Goal: Information Seeking & Learning: Understand process/instructions

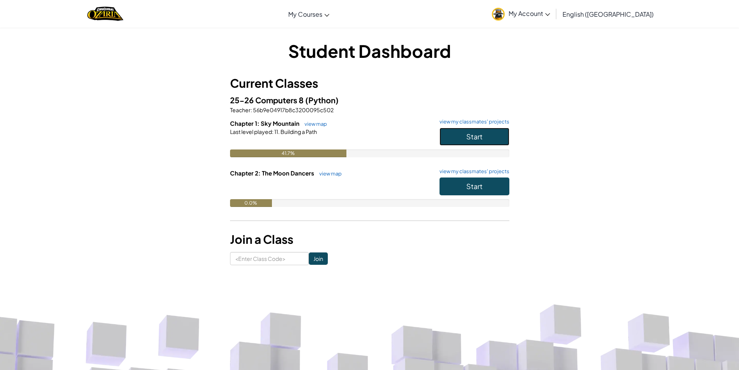
click at [449, 130] on button "Start" at bounding box center [475, 137] width 70 height 18
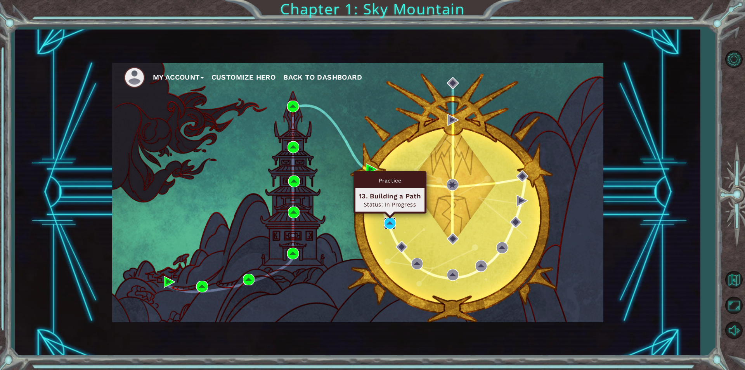
click at [389, 223] on img at bounding box center [390, 223] width 12 height 12
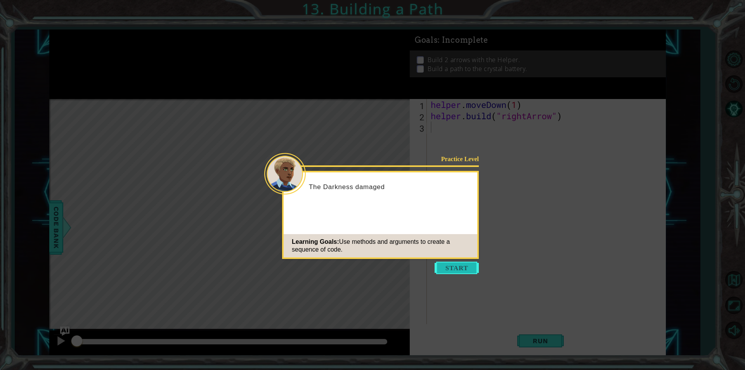
click at [451, 265] on button "Start" at bounding box center [456, 267] width 44 height 12
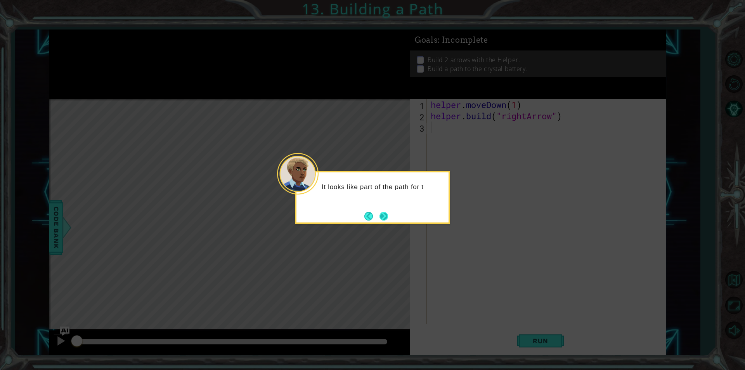
click at [385, 221] on button "Next" at bounding box center [383, 215] width 11 height 11
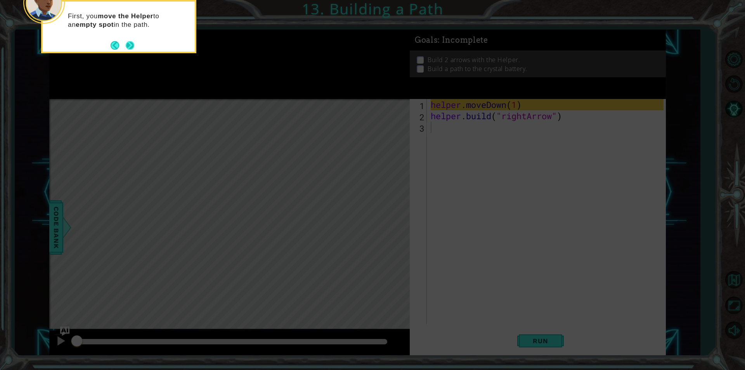
click at [125, 45] on footer at bounding box center [123, 46] width 24 height 12
click at [132, 43] on button "Next" at bounding box center [129, 45] width 13 height 13
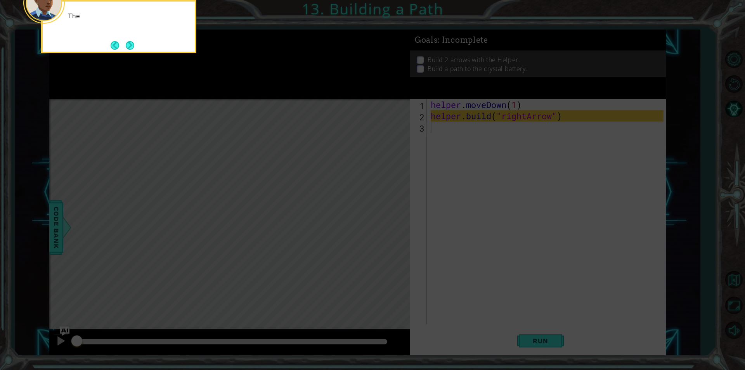
click at [132, 43] on button "Next" at bounding box center [130, 45] width 10 height 10
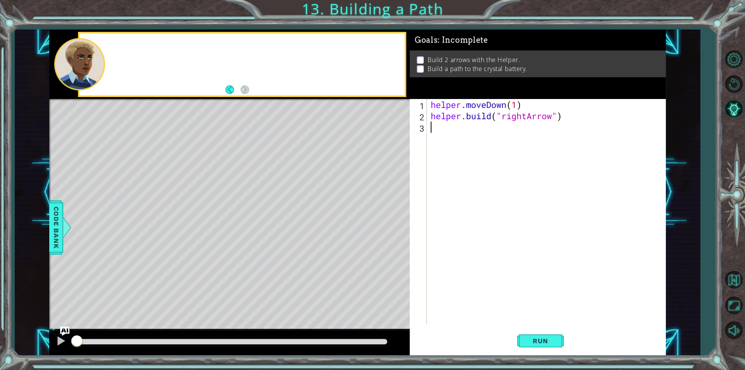
click at [132, 43] on div at bounding box center [242, 64] width 325 height 62
click at [527, 344] on button "Run" at bounding box center [540, 341] width 47 height 26
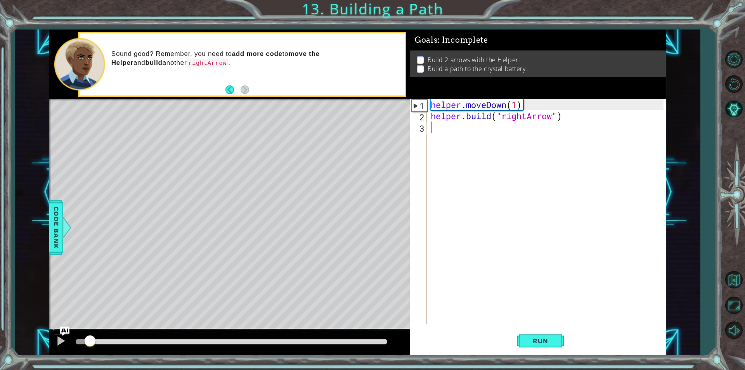
drag, startPoint x: 389, startPoint y: 345, endPoint x: 91, endPoint y: 345, distance: 297.9
click at [90, 345] on div at bounding box center [90, 341] width 14 height 14
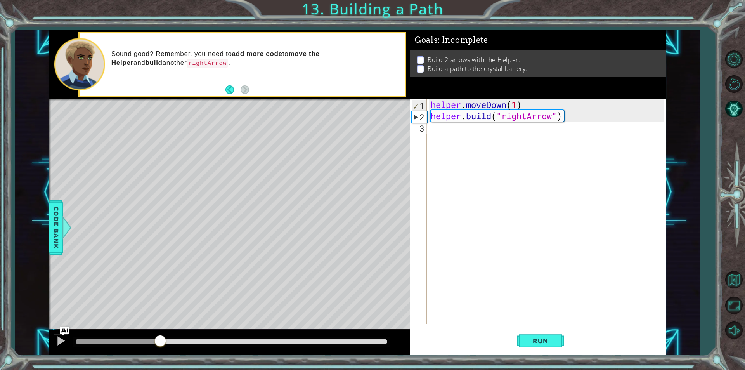
drag, startPoint x: 91, startPoint y: 344, endPoint x: 173, endPoint y: 330, distance: 83.1
click at [170, 330] on div at bounding box center [229, 342] width 360 height 25
drag, startPoint x: 168, startPoint y: 340, endPoint x: 225, endPoint y: 346, distance: 57.8
click at [221, 350] on div at bounding box center [229, 342] width 360 height 25
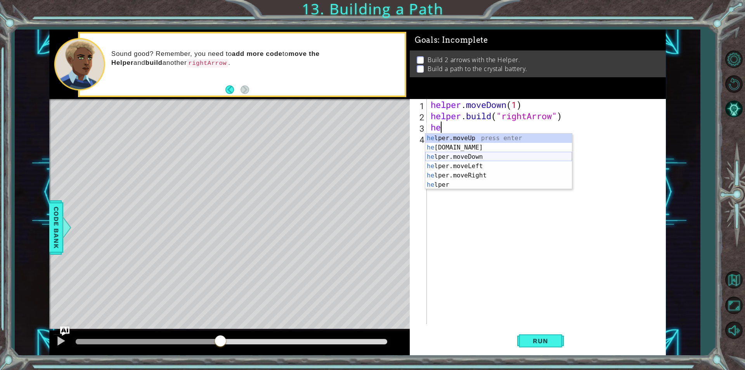
click at [486, 157] on div "he lper.moveUp press enter he [DOMAIN_NAME] press enter he lper.moveDown press …" at bounding box center [498, 170] width 147 height 74
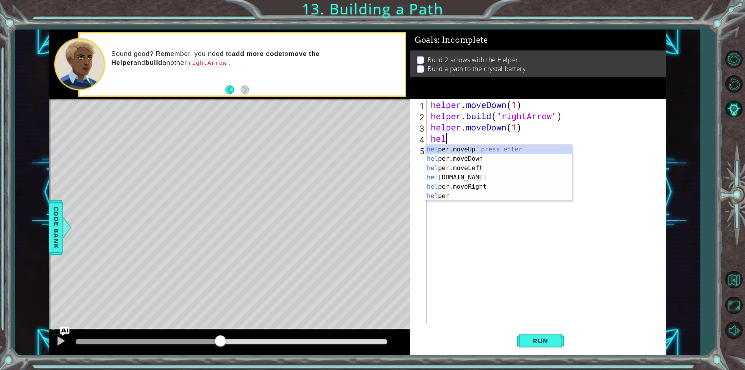
scroll to position [0, 5]
click at [458, 159] on div "help er.moveUp press enter help er.moveDown press enter help er.moveLeft press …" at bounding box center [498, 182] width 147 height 74
type textarea "helper.moveDown(1)"
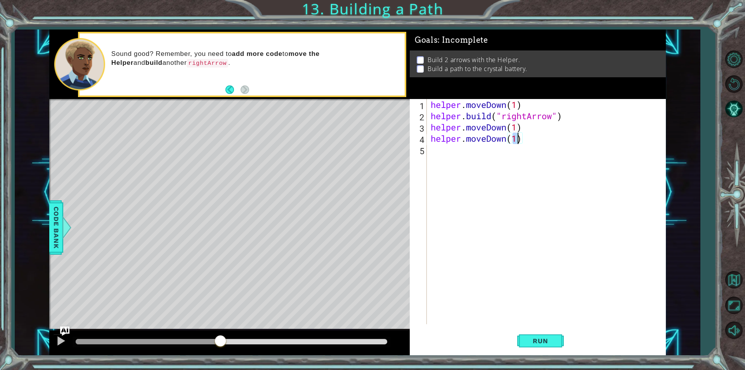
scroll to position [0, 4]
click at [458, 152] on div "helper . moveDown ( 1 ) helper . build ( "rightArrow" ) helper . moveDown ( 1 )…" at bounding box center [548, 222] width 238 height 247
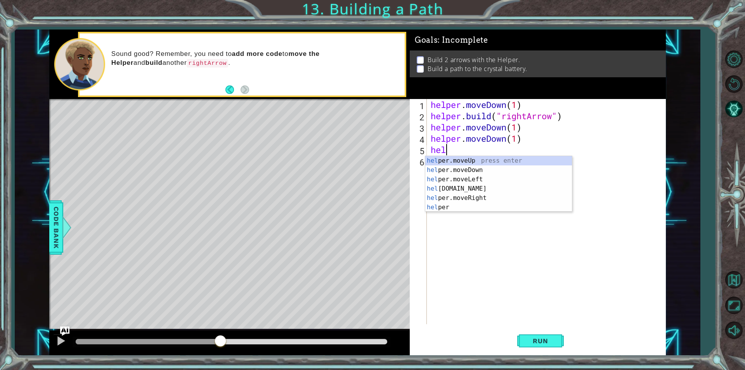
scroll to position [0, 0]
click at [463, 184] on div "help er.moveUp press enter help er.moveDown press enter help er.moveLeft press …" at bounding box center [498, 193] width 147 height 74
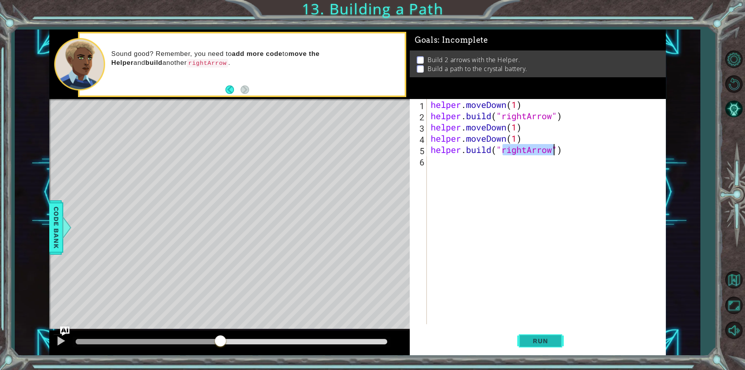
type textarea "[DOMAIN_NAME]("rightArrow")"
click at [547, 344] on button "Run" at bounding box center [540, 341] width 47 height 26
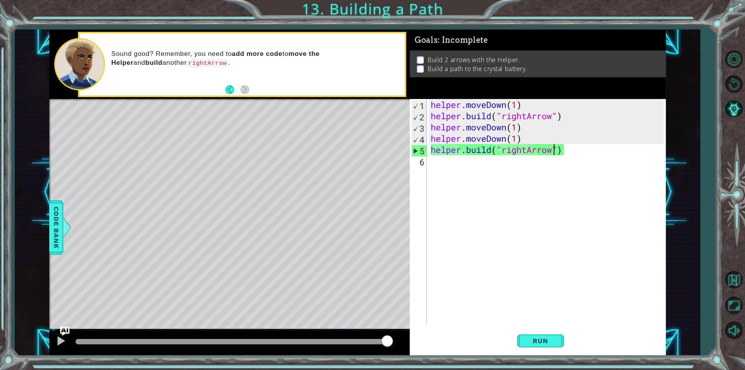
click at [408, 306] on div "methods helper moveUp() moveDown() moveLeft() moveRight() build(item) tools for…" at bounding box center [357, 191] width 616 height 325
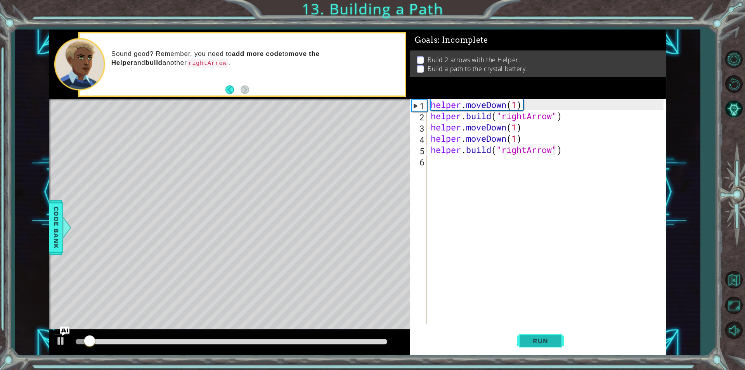
click at [528, 337] on span "Run" at bounding box center [540, 341] width 31 height 8
click at [525, 337] on span "Run" at bounding box center [540, 341] width 31 height 8
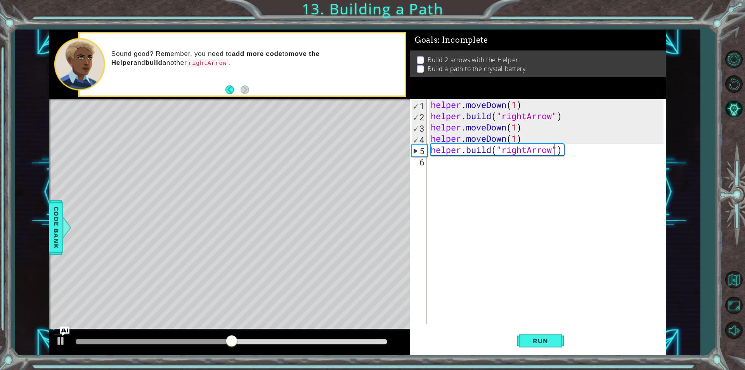
click at [523, 154] on div "helper . moveDown ( 1 ) helper . build ( "rightArrow" ) helper . moveDown ( 1 )…" at bounding box center [548, 222] width 238 height 247
click at [479, 152] on div "helper . moveDown ( 1 ) helper . build ( "rightArrow" ) helper . moveDown ( 1 )…" at bounding box center [548, 222] width 238 height 247
click at [465, 168] on div "helper . moveDown ( 1 ) helper . build ( "rightArrow" ) helper . moveDown ( 1 )…" at bounding box center [548, 222] width 238 height 247
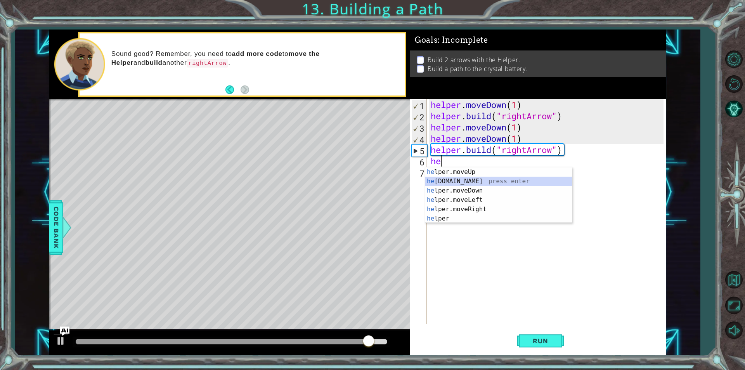
click at [465, 185] on div "he lper.moveUp press enter he [DOMAIN_NAME] press enter he lper.moveDown press …" at bounding box center [498, 204] width 147 height 74
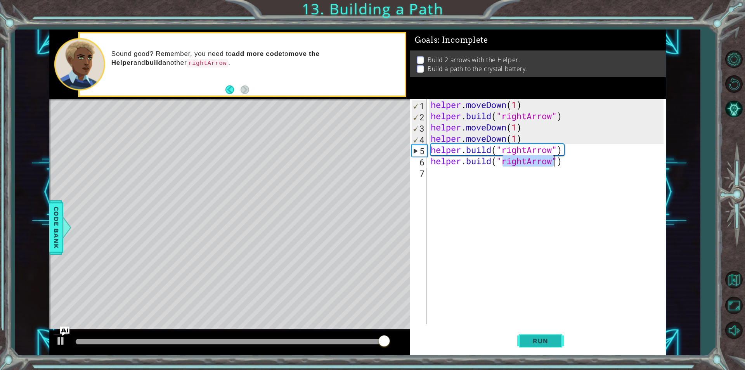
click at [536, 336] on button "Run" at bounding box center [540, 341] width 47 height 26
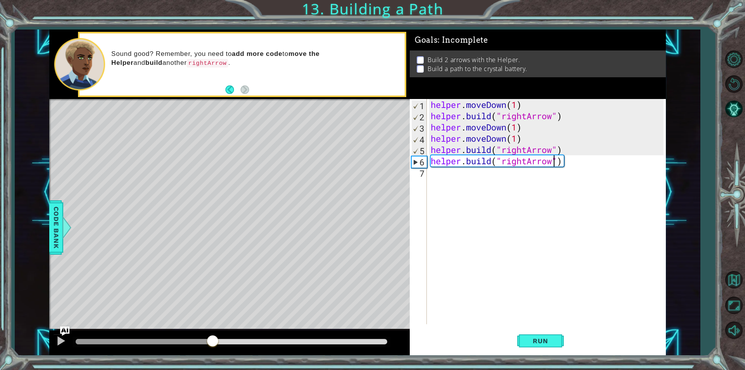
drag, startPoint x: 126, startPoint y: 345, endPoint x: 271, endPoint y: 322, distance: 147.3
click at [220, 344] on div at bounding box center [213, 341] width 14 height 14
click at [569, 164] on div "helper . moveDown ( 1 ) helper . build ( "rightArrow" ) helper . moveDown ( 1 )…" at bounding box center [548, 222] width 238 height 247
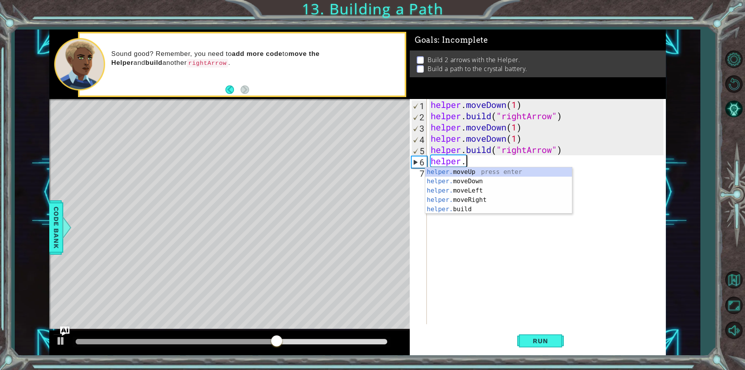
type textarea "h"
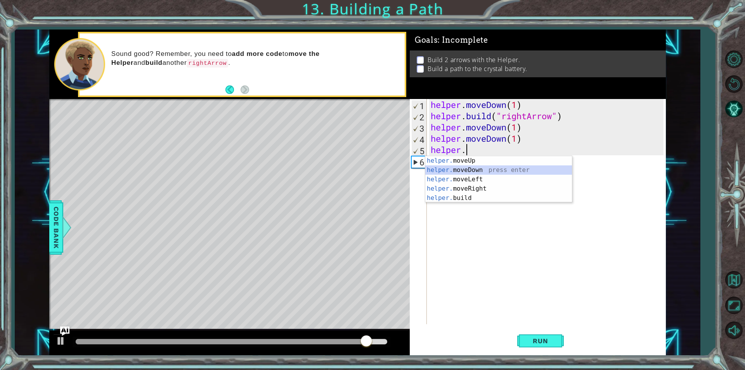
click at [483, 170] on div "helper. moveUp press enter helper. moveDown press enter helper. moveLeft press …" at bounding box center [498, 188] width 147 height 65
type textarea "helper.moveDown(1)"
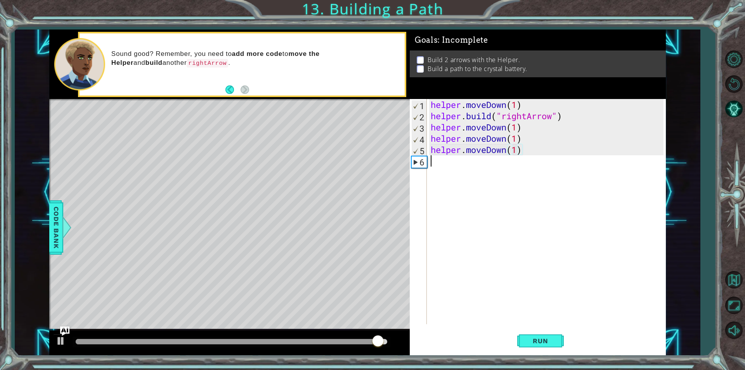
click at [483, 170] on div "helper . moveDown ( 1 ) helper . build ( "rightArrow" ) helper . moveDown ( 1 )…" at bounding box center [548, 222] width 238 height 247
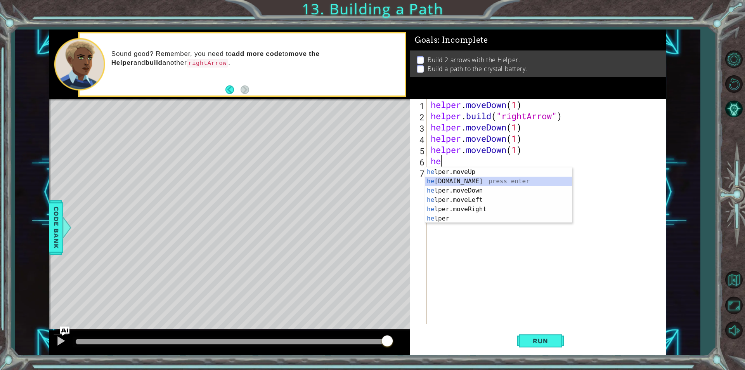
click at [475, 178] on div "he lper.moveUp press enter he [DOMAIN_NAME] press enter he lper.moveDown press …" at bounding box center [498, 204] width 147 height 74
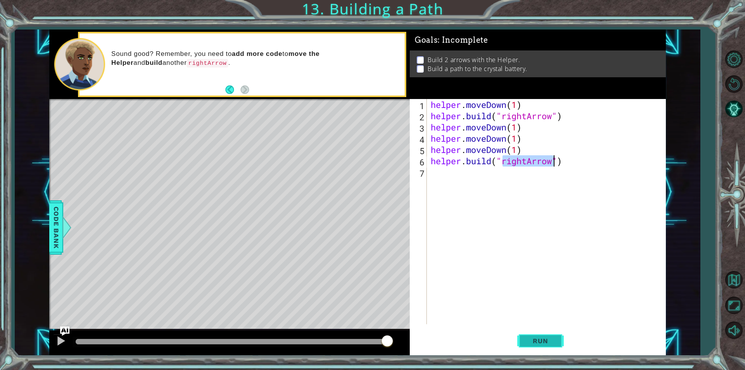
click at [538, 340] on span "Run" at bounding box center [540, 341] width 31 height 8
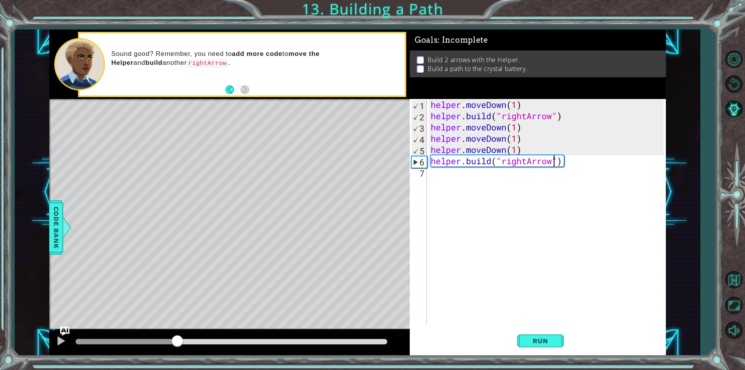
drag, startPoint x: 107, startPoint y: 343, endPoint x: 178, endPoint y: 351, distance: 71.1
click at [178, 351] on div at bounding box center [229, 342] width 360 height 25
click at [531, 151] on div "helper . moveDown ( 1 ) helper . build ( "rightArrow" ) helper . moveDown ( 1 )…" at bounding box center [548, 222] width 238 height 247
type textarea "helper.moveDown(1)"
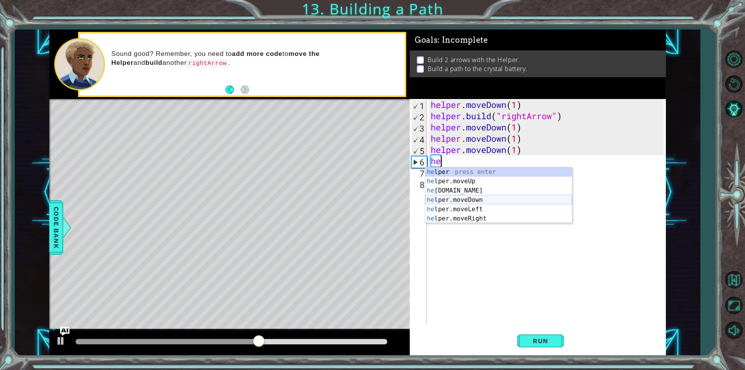
click at [474, 198] on div "he lper press enter he lper.moveUp press enter he [DOMAIN_NAME] press enter he …" at bounding box center [498, 204] width 147 height 74
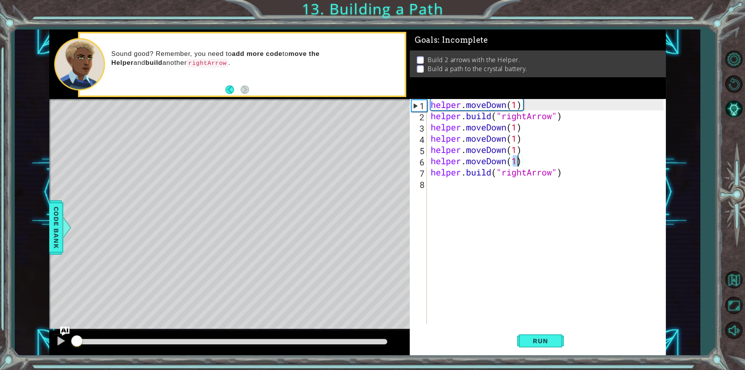
drag, startPoint x: 281, startPoint y: 339, endPoint x: 38, endPoint y: 348, distance: 242.6
click at [38, 348] on div "1 ההההההההההההההההההההההההההההההההההההההההההההההההההההההההההההההההההההההההההההה…" at bounding box center [357, 191] width 685 height 325
type textarea "helper.moveDown(1)"
click at [534, 340] on span "Run" at bounding box center [540, 341] width 31 height 8
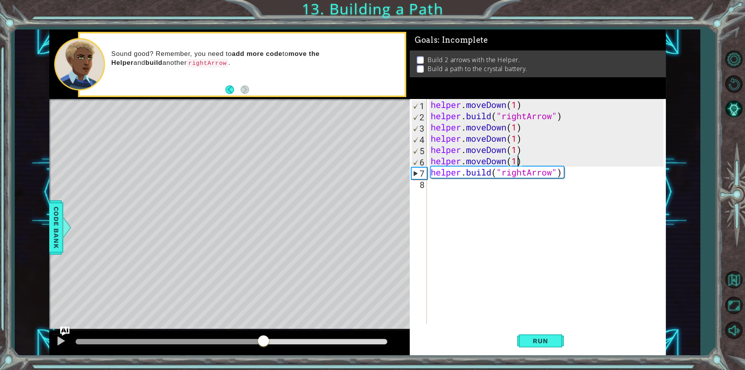
drag, startPoint x: 85, startPoint y: 342, endPoint x: 323, endPoint y: 375, distance: 240.1
click at [323, 369] on html "1 ההההההההההההההההההההההההההההההההההההההההההההההההההההההההההההההההההההההההההההה…" at bounding box center [372, 185] width 745 height 370
click at [530, 164] on div "helper . moveDown ( 1 ) helper . build ( "rightArrow" ) helper . moveDown ( 1 )…" at bounding box center [548, 222] width 238 height 247
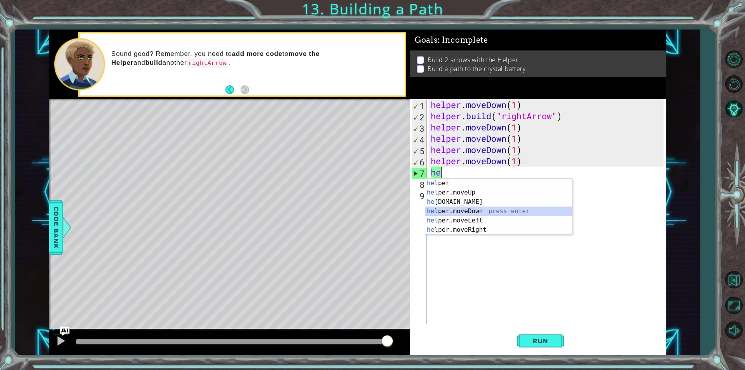
click at [471, 213] on div "he lper press enter he lper.moveUp press enter he [DOMAIN_NAME] press enter he …" at bounding box center [498, 215] width 147 height 74
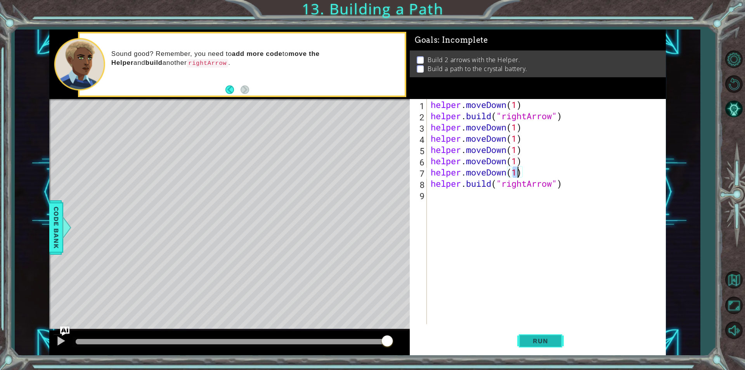
type textarea "helper.moveDown(1)"
drag, startPoint x: 531, startPoint y: 346, endPoint x: 464, endPoint y: 337, distance: 67.7
click at [524, 343] on button "Run" at bounding box center [540, 341] width 47 height 26
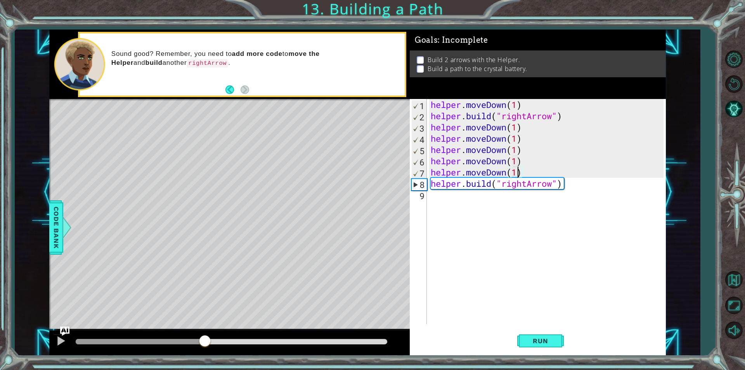
drag, startPoint x: 90, startPoint y: 343, endPoint x: 205, endPoint y: 334, distance: 115.1
click at [205, 334] on div at bounding box center [205, 341] width 14 height 14
click at [264, 216] on div "Level Map" at bounding box center [228, 213] width 358 height 228
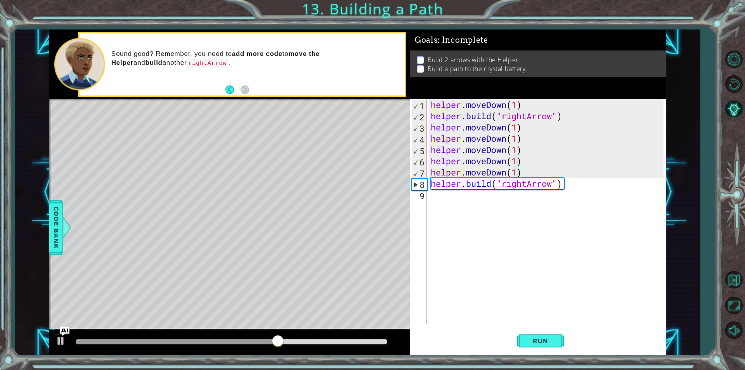
drag, startPoint x: 104, startPoint y: 235, endPoint x: 99, endPoint y: 236, distance: 5.5
click at [99, 236] on div "Level Map" at bounding box center [228, 213] width 358 height 228
click at [102, 235] on div "Level Map" at bounding box center [228, 213] width 358 height 228
click at [97, 244] on div "Level Map" at bounding box center [228, 213] width 358 height 228
click at [289, 182] on div "Level Map" at bounding box center [228, 213] width 358 height 228
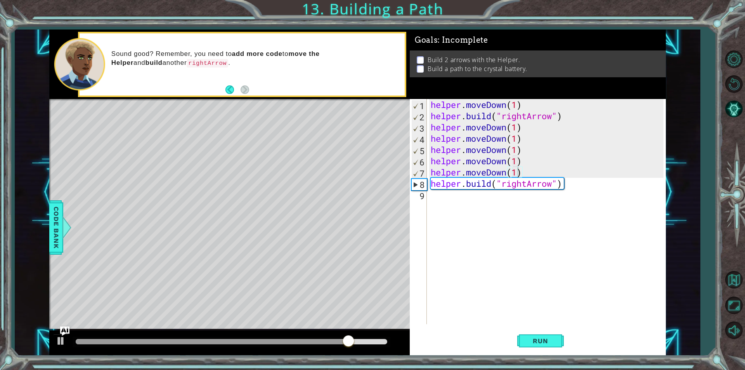
drag, startPoint x: 289, startPoint y: 182, endPoint x: 372, endPoint y: 153, distance: 87.8
click at [370, 148] on div "Level Map" at bounding box center [228, 213] width 358 height 228
click at [383, 226] on div "Level Map" at bounding box center [228, 213] width 358 height 228
drag, startPoint x: 383, startPoint y: 226, endPoint x: 376, endPoint y: 225, distance: 7.0
click at [376, 225] on div "Level Map" at bounding box center [228, 213] width 358 height 228
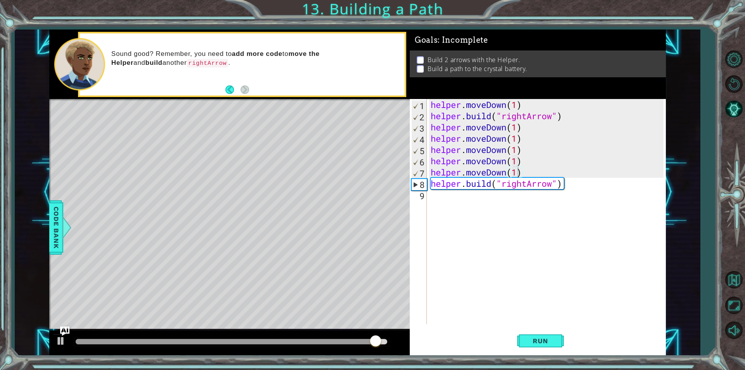
click at [380, 223] on div "Level Map" at bounding box center [228, 213] width 358 height 228
click at [379, 223] on div "Level Map" at bounding box center [228, 213] width 358 height 228
drag, startPoint x: 482, startPoint y: 173, endPoint x: 488, endPoint y: 163, distance: 11.5
click at [484, 168] on div "helper . moveDown ( 1 ) helper . build ( "rightArrow" ) helper . moveDown ( 1 )…" at bounding box center [548, 222] width 238 height 247
drag, startPoint x: 485, startPoint y: 53, endPoint x: 538, endPoint y: 52, distance: 53.2
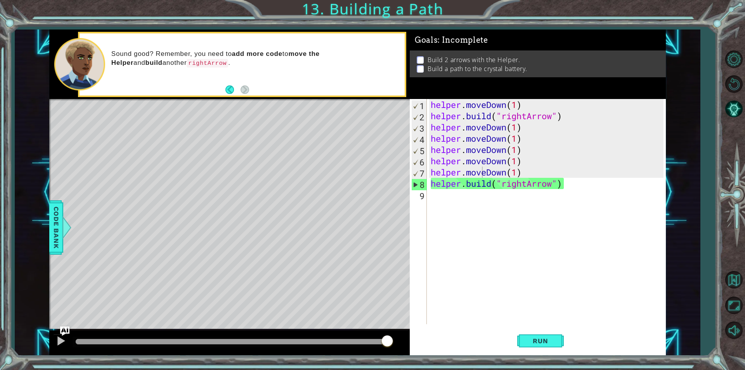
click at [538, 52] on div "Build 2 arrows with the Helper. Build a path to the crystal battery." at bounding box center [538, 63] width 256 height 27
drag, startPoint x: 404, startPoint y: 168, endPoint x: 364, endPoint y: 121, distance: 61.4
click at [364, 121] on div "Level Map" at bounding box center [228, 213] width 358 height 228
drag, startPoint x: 24, startPoint y: 44, endPoint x: 46, endPoint y: 48, distance: 22.5
click at [27, 48] on div "1 ההההההההההההההההההההההההההההההההההההההההההההההההההההההההההההההההההההההההההההה…" at bounding box center [357, 191] width 685 height 325
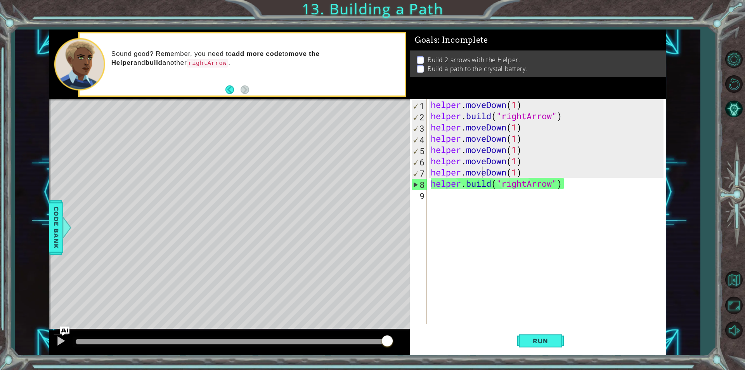
click at [39, 19] on div "1 ההההההההההההההההההההההההההההההההההההההההההההההההההההההההההההההההההההההההההההה…" at bounding box center [372, 185] width 745 height 370
click at [49, 40] on div "1 ההההההההההההההההההההההההההההההההההההההההההההההההההההההההההההההההההההההההההההה…" at bounding box center [372, 185] width 745 height 370
click at [473, 199] on div "helper . moveDown ( 1 ) helper . build ( "rightArrow" ) helper . moveDown ( 1 )…" at bounding box center [548, 222] width 238 height 247
click at [464, 186] on div "helper . moveDown ( 1 ) helper . build ( "rightArrow" ) helper . moveDown ( 1 )…" at bounding box center [548, 222] width 238 height 247
click at [456, 179] on div "helper . moveDown ( 1 ) helper . build ( "rightArrow" ) helper . moveDown ( 1 )…" at bounding box center [548, 222] width 238 height 247
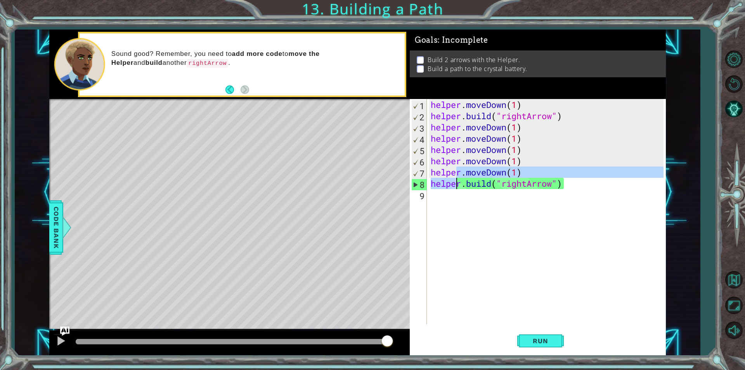
drag, startPoint x: 445, startPoint y: 173, endPoint x: 442, endPoint y: 166, distance: 7.5
click at [448, 171] on div "helper . moveDown ( 1 ) helper . build ( "rightArrow" ) helper . moveDown ( 1 )…" at bounding box center [548, 222] width 238 height 247
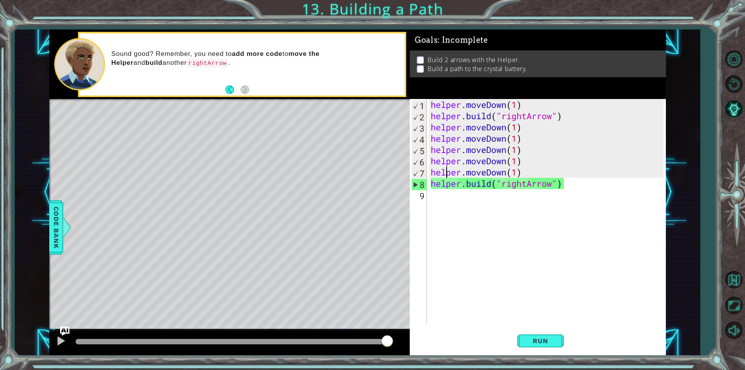
click at [443, 163] on div "helper . moveDown ( 1 ) helper . build ( "rightArrow" ) helper . moveDown ( 1 )…" at bounding box center [548, 222] width 238 height 247
drag, startPoint x: 442, startPoint y: 156, endPoint x: 438, endPoint y: 147, distance: 9.2
click at [444, 154] on div "helper . moveDown ( 1 ) helper . build ( "rightArrow" ) helper . moveDown ( 1 )…" at bounding box center [548, 222] width 238 height 247
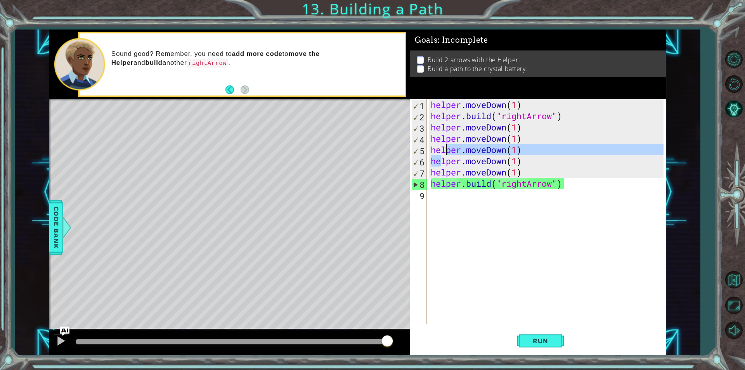
click at [442, 145] on div "helper . moveDown ( 1 ) helper . build ( "rightArrow" ) helper . moveDown ( 1 )…" at bounding box center [548, 222] width 238 height 247
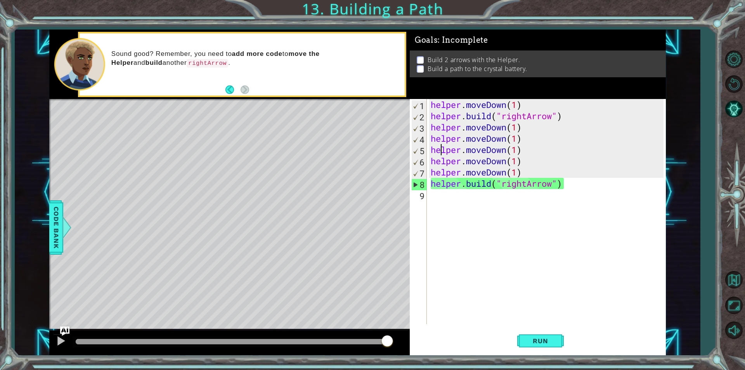
click at [439, 135] on div "helper . moveDown ( 1 ) helper . build ( "rightArrow" ) helper . moveDown ( 1 )…" at bounding box center [548, 222] width 238 height 247
drag, startPoint x: 436, startPoint y: 132, endPoint x: 438, endPoint y: 126, distance: 6.1
click at [438, 131] on div "helper . moveDown ( 1 ) helper . build ( "rightArrow" ) helper . moveDown ( 1 )…" at bounding box center [548, 222] width 238 height 247
drag, startPoint x: 438, startPoint y: 126, endPoint x: 434, endPoint y: 125, distance: 4.0
click at [438, 126] on div "helper . moveDown ( 1 ) helper . build ( "rightArrow" ) helper . moveDown ( 1 )…" at bounding box center [548, 222] width 238 height 247
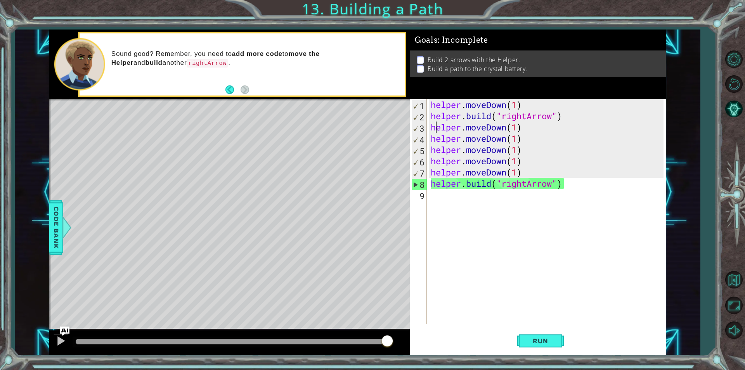
drag, startPoint x: 428, startPoint y: 118, endPoint x: 426, endPoint y: 112, distance: 7.0
click at [428, 116] on div "helper.moveDown(1) 1 2 3 4 5 6 7 8 9 helper . moveDown ( 1 ) helper . build ( "…" at bounding box center [537, 211] width 254 height 225
click at [427, 109] on div "helper.moveDown(1) 1 2 3 4 5 6 7 8 9 helper . moveDown ( 1 ) helper . build ( "…" at bounding box center [537, 211] width 254 height 225
click at [437, 100] on div "helper . moveDown ( 1 ) helper . build ( "rightArrow" ) helper . moveDown ( 1 )…" at bounding box center [548, 222] width 238 height 247
click at [227, 57] on p "Sound good? Remember, you need to add more code to move the Helper and build an…" at bounding box center [255, 58] width 288 height 17
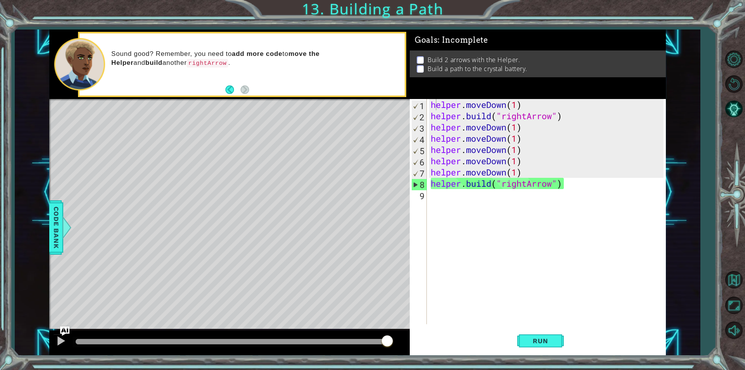
click at [227, 57] on p "Sound good? Remember, you need to add more code to move the Helper and build an…" at bounding box center [255, 58] width 288 height 17
click at [229, 56] on p "Sound good? Remember, you need to add more code to move the Helper and build an…" at bounding box center [255, 58] width 288 height 17
drag, startPoint x: 241, startPoint y: 54, endPoint x: 215, endPoint y: 62, distance: 27.8
click at [222, 64] on p "Sound good? Remember, you need to add more code to move the Helper and build an…" at bounding box center [255, 58] width 288 height 17
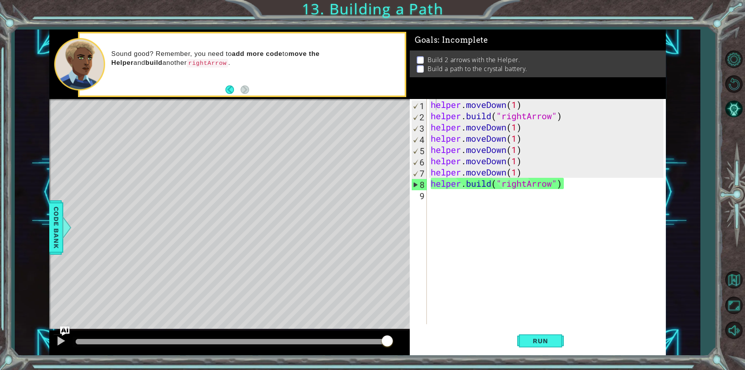
click at [192, 54] on p "Sound good? Remember, you need to add more code to move the Helper and build an…" at bounding box center [255, 58] width 288 height 17
click at [195, 54] on p "Sound good? Remember, you need to add more code to move the Helper and build an…" at bounding box center [255, 58] width 288 height 17
click at [197, 54] on p "Sound good? Remember, you need to add more code to move the Helper and build an…" at bounding box center [255, 58] width 288 height 17
drag, startPoint x: 201, startPoint y: 53, endPoint x: 246, endPoint y: 59, distance: 45.7
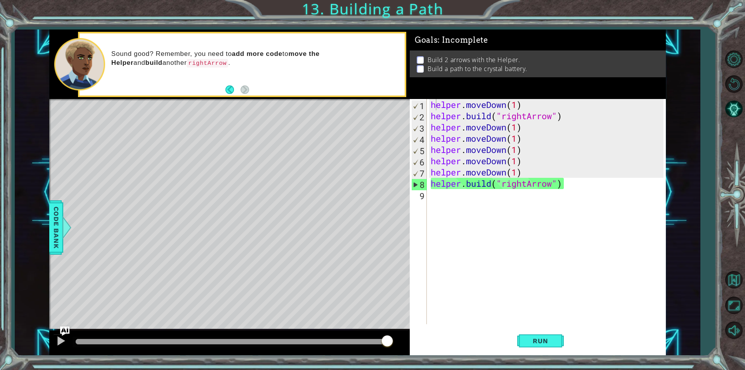
click at [246, 59] on p "Sound good? Remember, you need to add more code to move the Helper and build an…" at bounding box center [255, 58] width 288 height 17
drag, startPoint x: 266, startPoint y: 56, endPoint x: 288, endPoint y: 55, distance: 21.7
click at [287, 55] on p "Sound good? Remember, you need to add more code to move the Helper and build an…" at bounding box center [255, 58] width 288 height 17
drag, startPoint x: 336, startPoint y: 58, endPoint x: 356, endPoint y: 60, distance: 19.5
click at [355, 60] on p "Sound good? Remember, you need to add more code to move the Helper and build an…" at bounding box center [255, 58] width 288 height 17
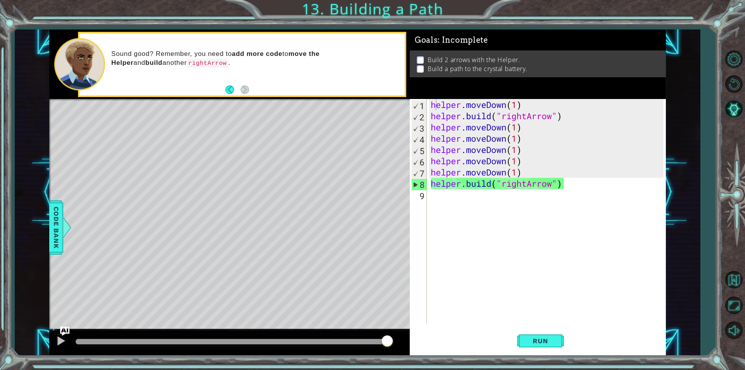
click at [431, 62] on div "1 ההההההההההההההההההההההההההההההההההההההההההההההההההההההההההההההההההההההההההההה…" at bounding box center [357, 191] width 616 height 325
click at [235, 88] on button "Back" at bounding box center [232, 89] width 15 height 9
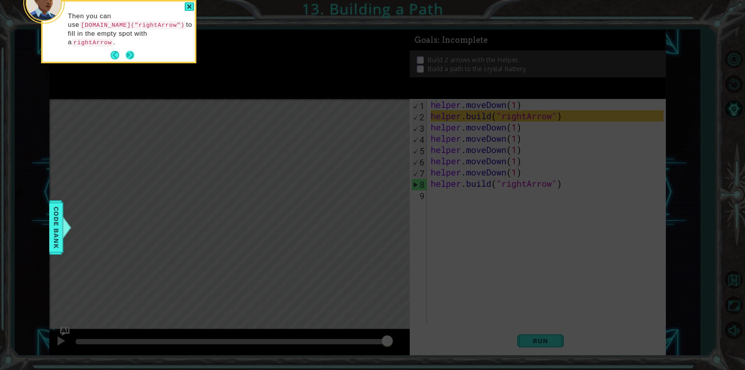
click at [131, 48] on button "Next" at bounding box center [130, 55] width 14 height 14
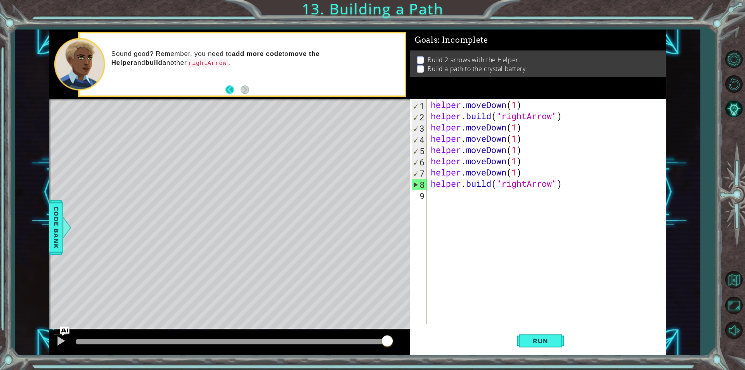
click at [227, 89] on button "Back" at bounding box center [232, 89] width 15 height 9
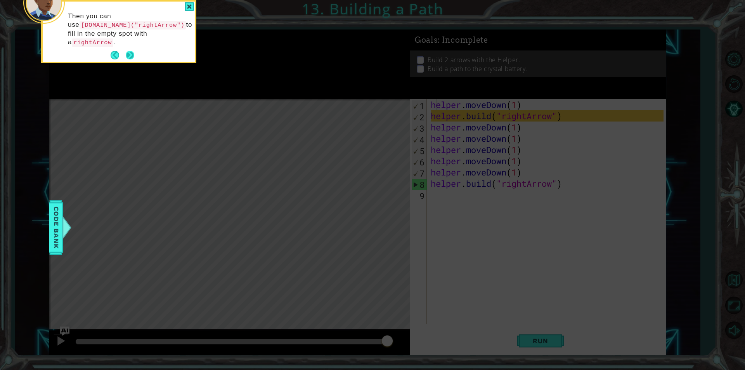
click at [130, 49] on button "Next" at bounding box center [130, 55] width 13 height 13
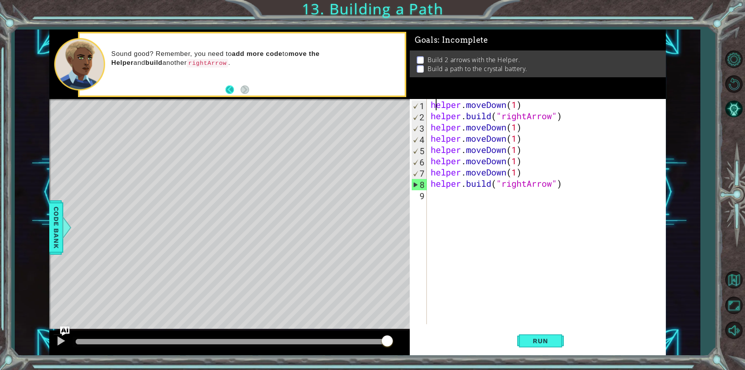
click at [227, 92] on button "Back" at bounding box center [232, 89] width 15 height 9
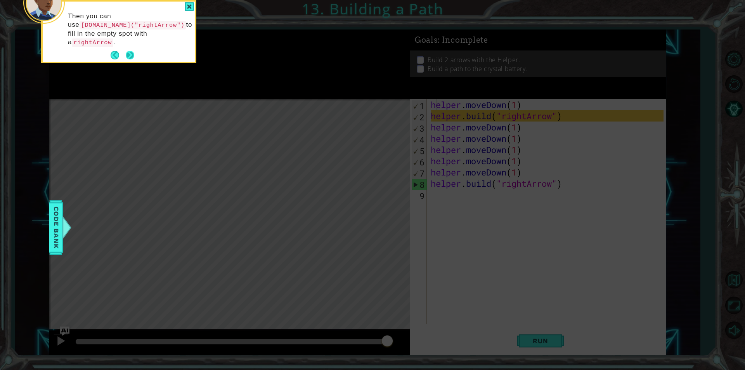
click at [134, 50] on button "Next" at bounding box center [130, 55] width 11 height 11
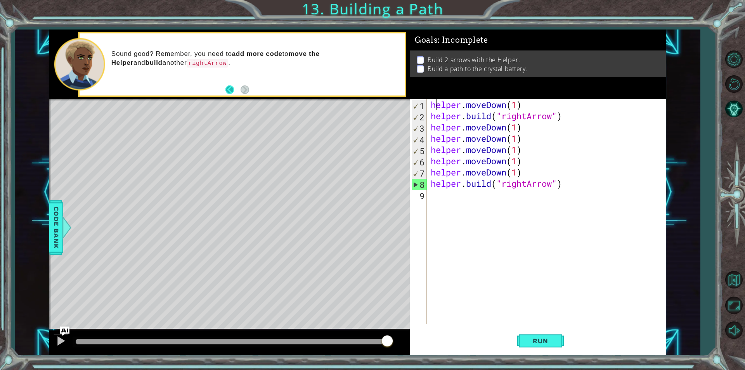
click at [230, 90] on button "Back" at bounding box center [232, 89] width 15 height 9
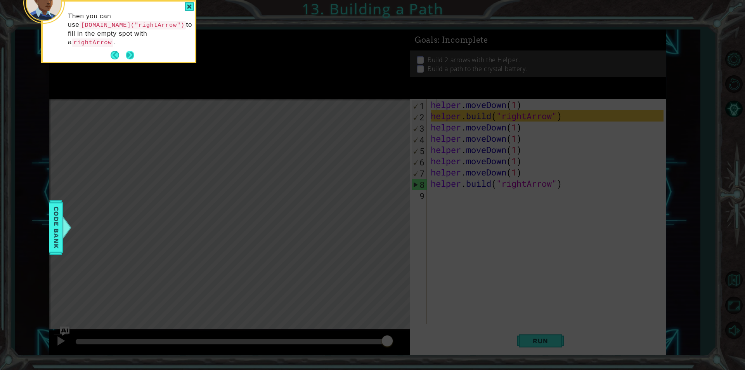
drag, startPoint x: 136, startPoint y: 46, endPoint x: 132, endPoint y: 44, distance: 4.2
click at [132, 49] on button "Next" at bounding box center [130, 55] width 13 height 13
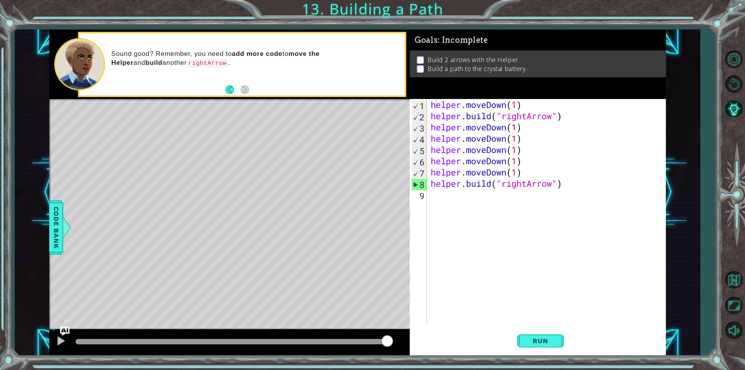
click at [427, 74] on div "1 ההההההההההההההההההההההההההההההההההההההההההההההההההההההההההההההההההההההההההההה…" at bounding box center [357, 191] width 616 height 325
click at [275, 268] on div "Level Map" at bounding box center [228, 213] width 358 height 228
drag, startPoint x: 275, startPoint y: 268, endPoint x: 260, endPoint y: 266, distance: 14.9
drag, startPoint x: 260, startPoint y: 266, endPoint x: 235, endPoint y: 264, distance: 25.0
drag, startPoint x: 235, startPoint y: 264, endPoint x: 218, endPoint y: 261, distance: 18.0
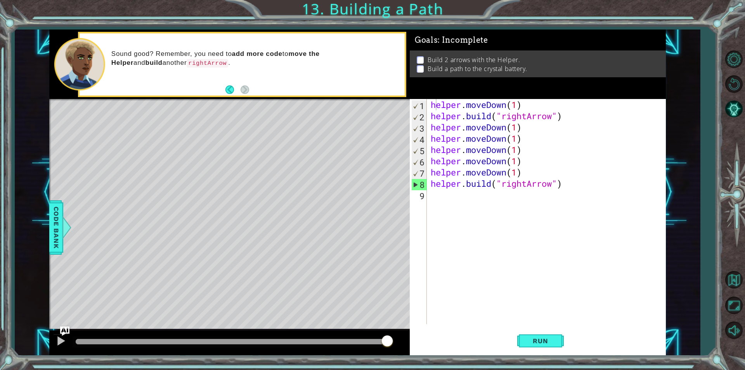
drag, startPoint x: 218, startPoint y: 261, endPoint x: 179, endPoint y: 253, distance: 39.3
drag, startPoint x: 179, startPoint y: 253, endPoint x: 118, endPoint y: 235, distance: 64.1
drag, startPoint x: 118, startPoint y: 235, endPoint x: 69, endPoint y: 231, distance: 48.3
click at [69, 231] on div at bounding box center [67, 227] width 10 height 23
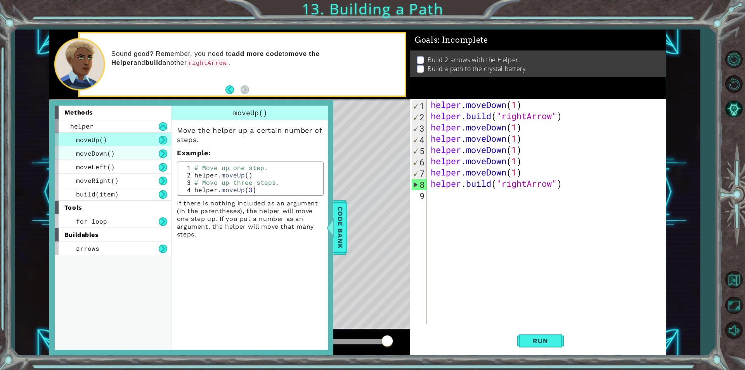
click at [109, 156] on span "moveDown()" at bounding box center [95, 153] width 39 height 8
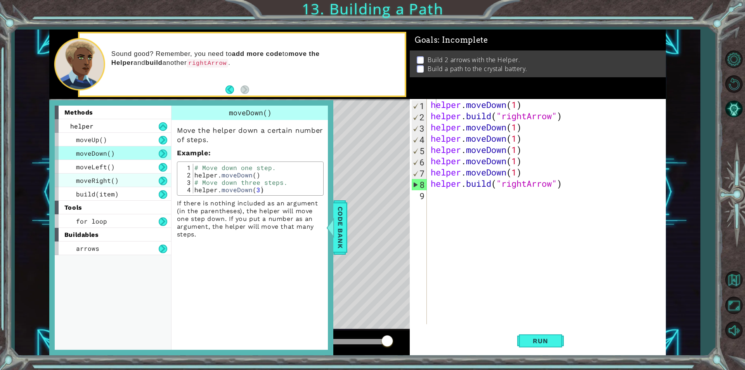
click at [111, 173] on div "moveUp() moveDown() moveLeft() moveRight() build(item)" at bounding box center [113, 167] width 116 height 68
click at [112, 201] on div "methods helper moveUp() moveDown() moveLeft() moveRight() build(item) tools for…" at bounding box center [116, 228] width 122 height 244
click at [106, 192] on span "build(item)" at bounding box center [97, 194] width 43 height 8
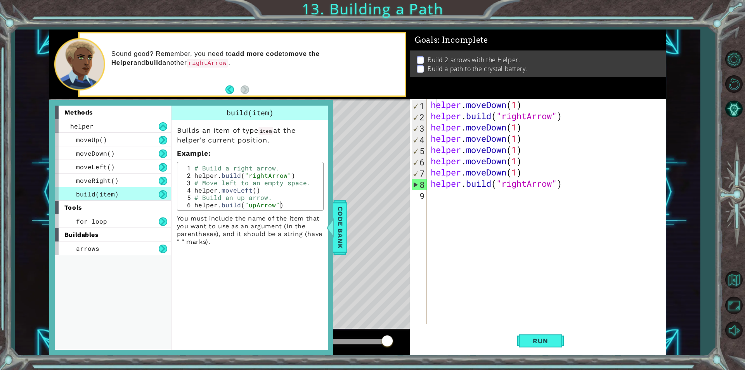
click at [583, 185] on div "helper . moveDown ( 1 ) helper . build ( "rightArrow" ) helper . moveDown ( 1 )…" at bounding box center [548, 222] width 238 height 247
click at [506, 103] on div "helper . moveDown ( 1 ) helper . build ( "rightArrow" ) helper . moveDown ( 1 )…" at bounding box center [548, 222] width 238 height 247
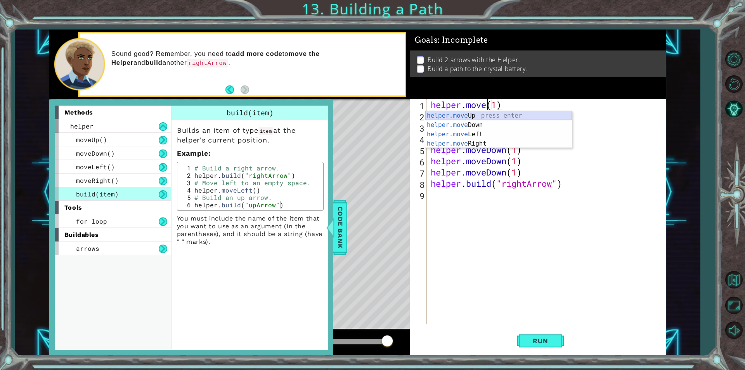
click at [491, 115] on div "helper.move Up press enter helper.move Down press enter helper.move Left press …" at bounding box center [498, 139] width 147 height 56
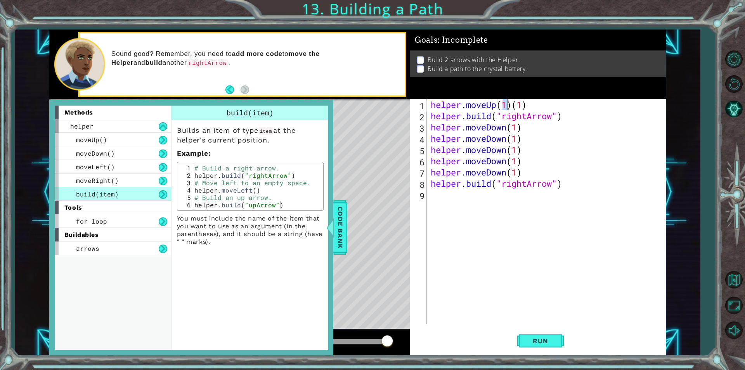
click at [531, 104] on div "helper . moveUp ( 1 ) ( 1 ) helper . build ( "rightArrow" ) helper . moveDown (…" at bounding box center [548, 222] width 238 height 247
click at [567, 116] on div "helper . moveUp ( 1 ) helper . build ( "rightArrow" ) helper . moveDown ( 1 ) h…" at bounding box center [548, 222] width 238 height 247
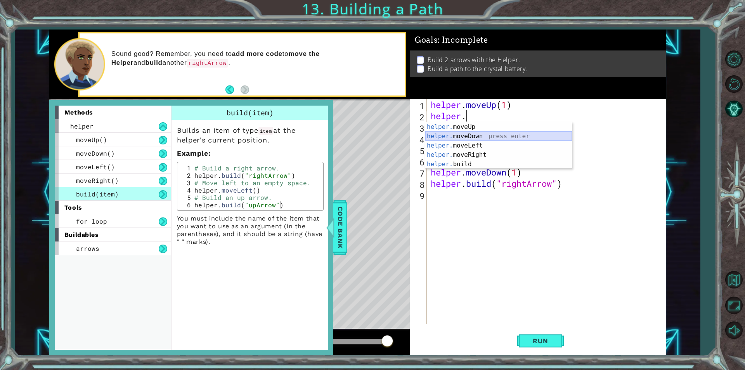
click at [463, 134] on div "helper. moveUp press enter helper. moveDown press enter helper. moveLeft press …" at bounding box center [498, 154] width 147 height 65
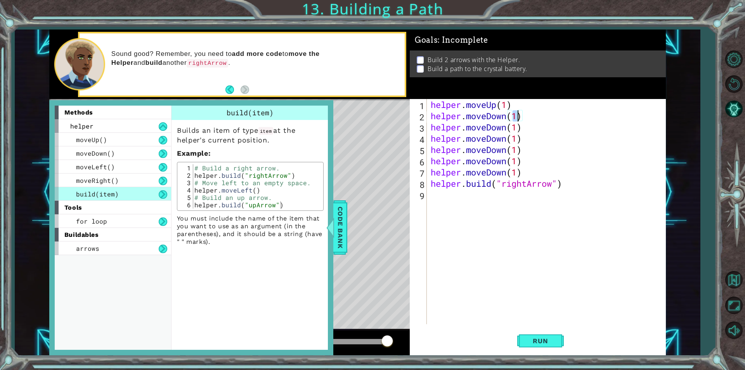
click at [524, 130] on div "helper . moveUp ( 1 ) helper . moveDown ( 1 ) helper . moveDown ( 1 ) helper . …" at bounding box center [548, 222] width 238 height 247
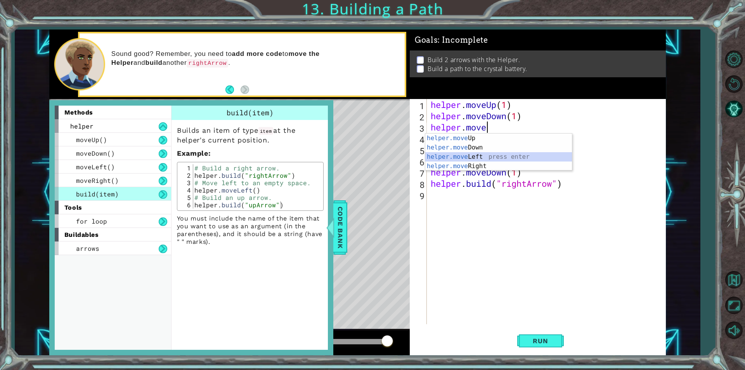
click at [472, 154] on div "helper.move Up press enter helper.move Down press enter helper.move Left press …" at bounding box center [498, 161] width 147 height 56
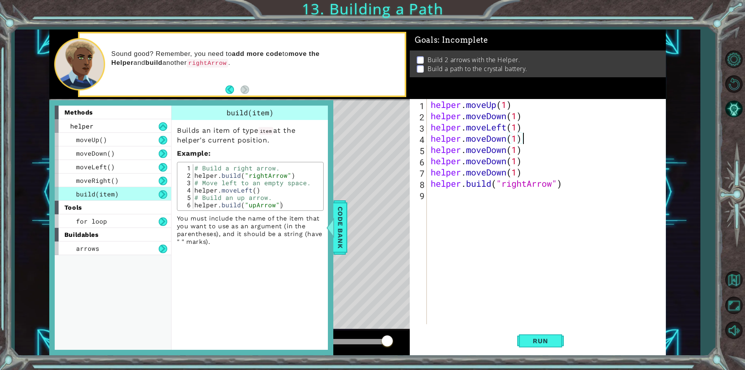
click at [521, 138] on div "helper . moveUp ( 1 ) helper . moveDown ( 1 ) helper . moveLeft ( 1 ) helper . …" at bounding box center [548, 222] width 238 height 247
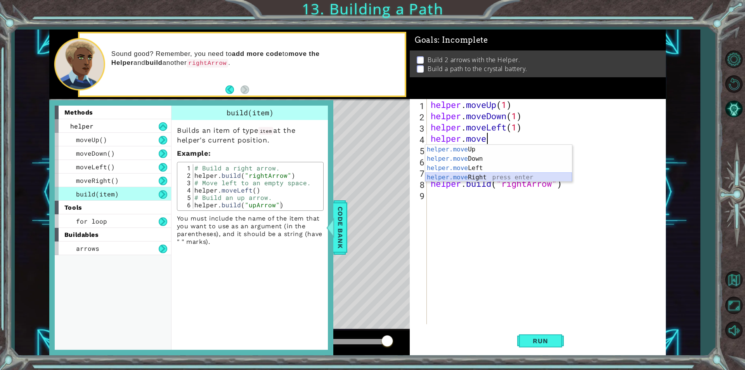
click at [478, 173] on div "helper.move Up press enter helper.move Down press enter helper.move Left press …" at bounding box center [498, 173] width 147 height 56
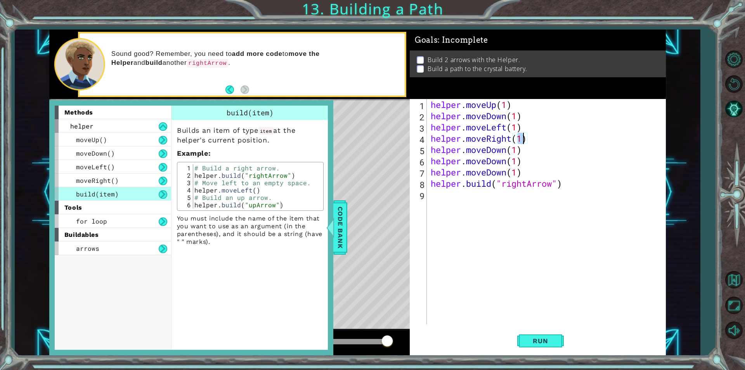
click at [572, 184] on div "helper . moveUp ( 1 ) helper . moveDown ( 1 ) helper . moveLeft ( 1 ) helper . …" at bounding box center [548, 222] width 238 height 247
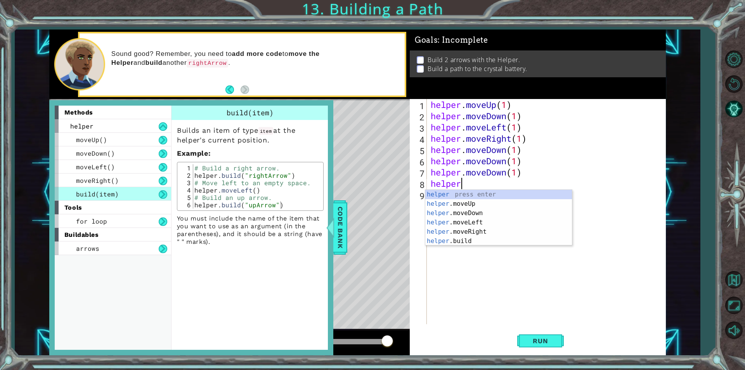
type textarea "h"
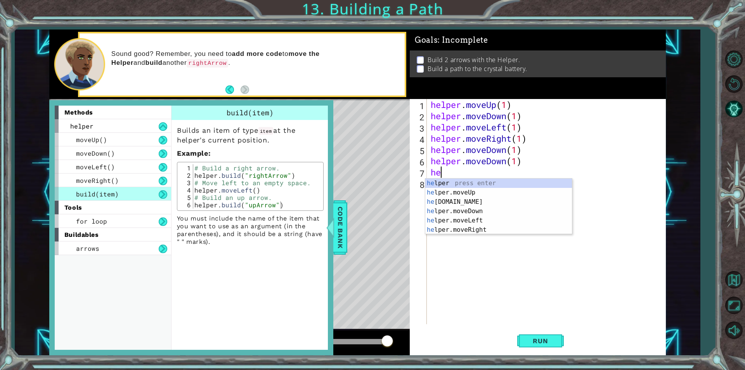
type textarea "h"
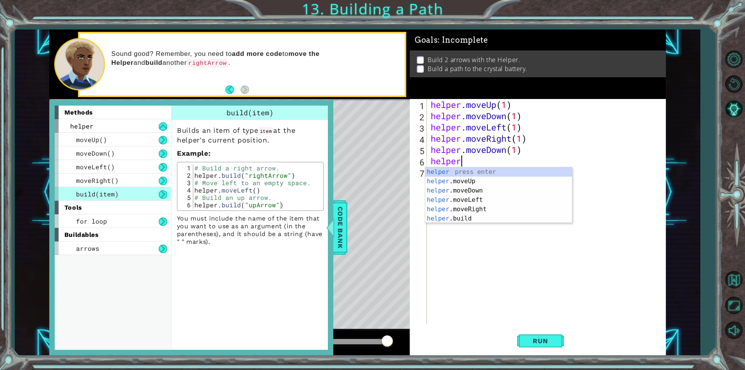
type textarea "h"
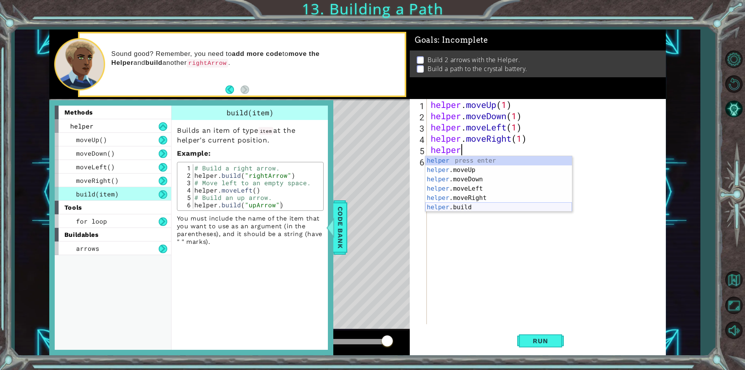
click at [481, 205] on div "helper press enter helper .moveUp press enter helper .moveDown press enter help…" at bounding box center [498, 193] width 147 height 74
type textarea "[DOMAIN_NAME]("rightArrow")"
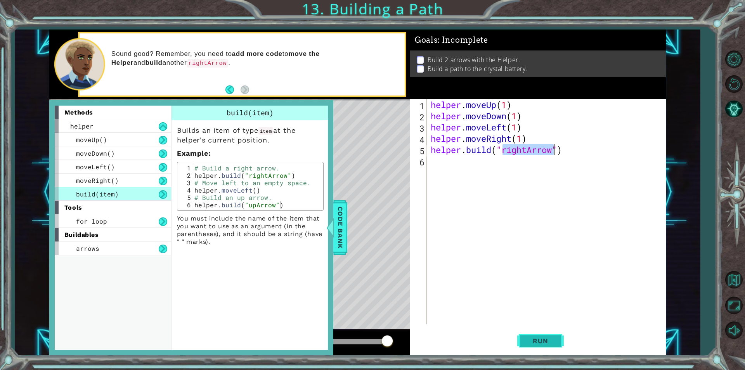
click at [540, 342] on span "Run" at bounding box center [540, 341] width 31 height 8
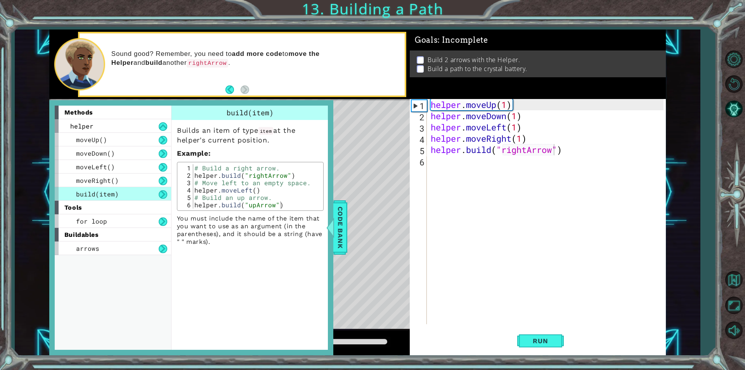
click at [375, 254] on div "Level Map" at bounding box center [228, 213] width 358 height 228
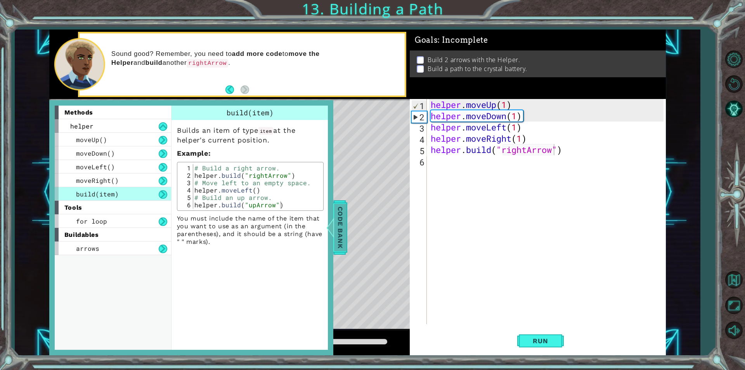
click at [346, 234] on div "Code Bank" at bounding box center [340, 227] width 14 height 54
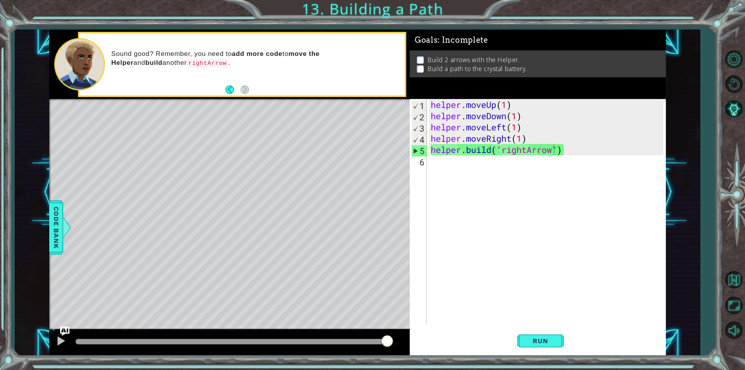
drag, startPoint x: 297, startPoint y: 345, endPoint x: 450, endPoint y: 166, distance: 235.5
click at [450, 166] on div "1 ההההההההההההההההההההההההההההההההההההההההההההההההההההההההההההההההההההההההההההה…" at bounding box center [357, 191] width 616 height 325
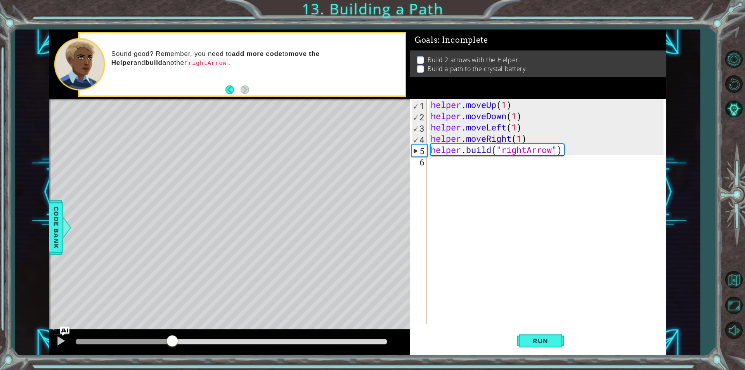
drag, startPoint x: 370, startPoint y: 341, endPoint x: 171, endPoint y: 364, distance: 200.3
click at [171, 364] on div "1 ההההההההההההההההההההההההההההההההההההההההההההההההההההההההההההההההההההההההההההה…" at bounding box center [372, 185] width 745 height 370
click at [443, 166] on div "helper . moveUp ( 1 ) helper . moveDown ( 1 ) helper . moveLeft ( 1 ) helper . …" at bounding box center [548, 222] width 238 height 247
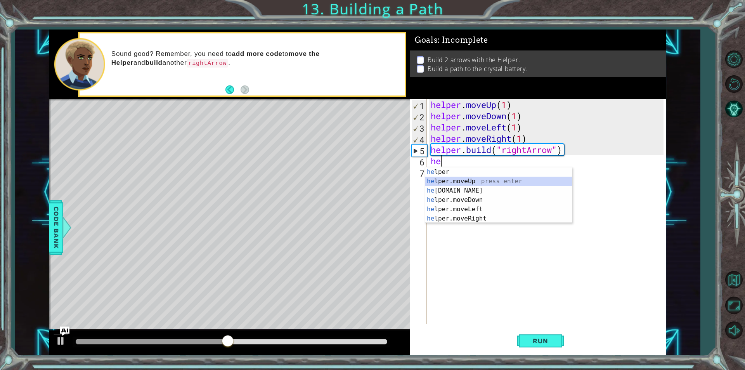
click at [451, 181] on div "he lper press enter he lper.moveUp press enter he [DOMAIN_NAME] press enter he …" at bounding box center [498, 204] width 147 height 74
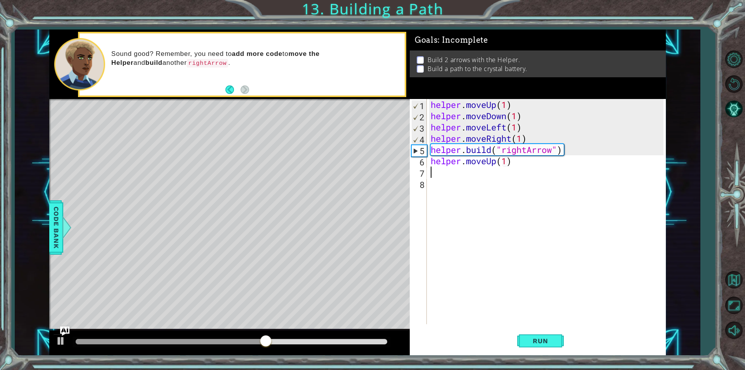
scroll to position [0, 3]
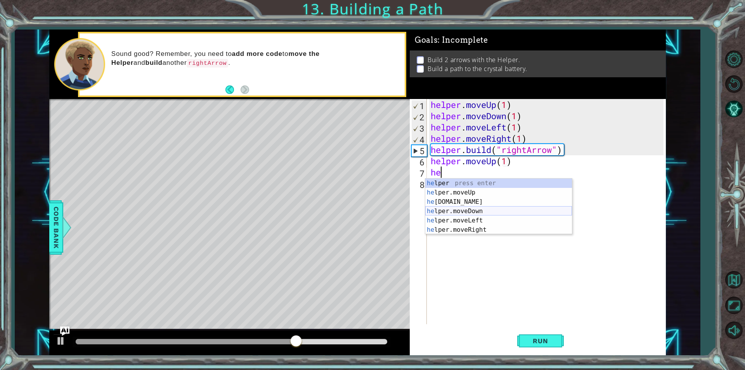
click at [470, 212] on div "he lper press enter he lper.moveUp press enter he [DOMAIN_NAME] press enter he …" at bounding box center [498, 215] width 147 height 74
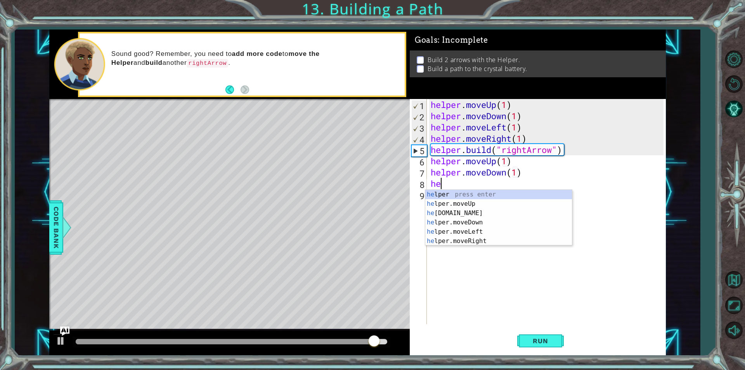
scroll to position [0, 4]
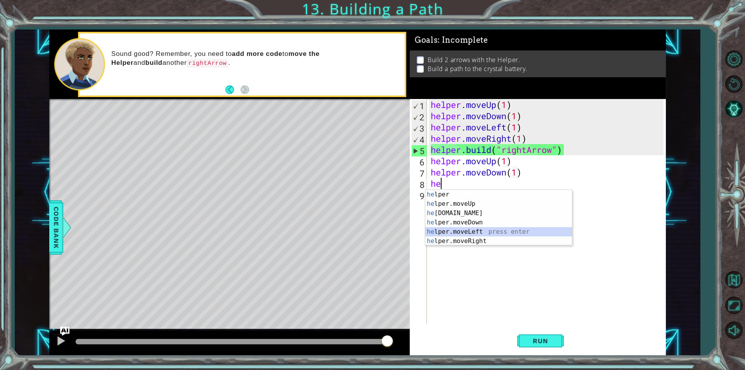
click at [473, 232] on div "he lper press enter he lper.moveUp press enter he [DOMAIN_NAME] press enter he …" at bounding box center [498, 227] width 147 height 74
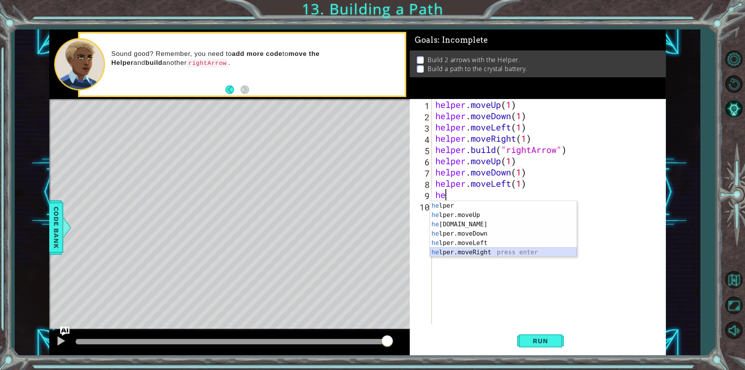
click at [493, 251] on div "he lper press enter he lper.moveUp press enter he [DOMAIN_NAME] press enter he …" at bounding box center [503, 238] width 147 height 74
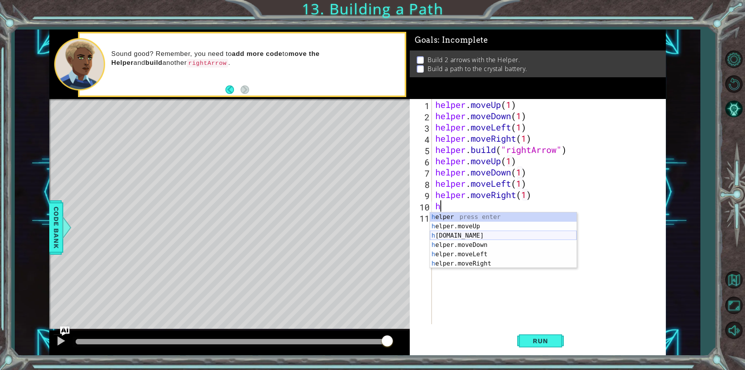
click at [471, 239] on div "h elper press enter h elper.moveUp press enter h [DOMAIN_NAME] press enter h el…" at bounding box center [503, 249] width 147 height 74
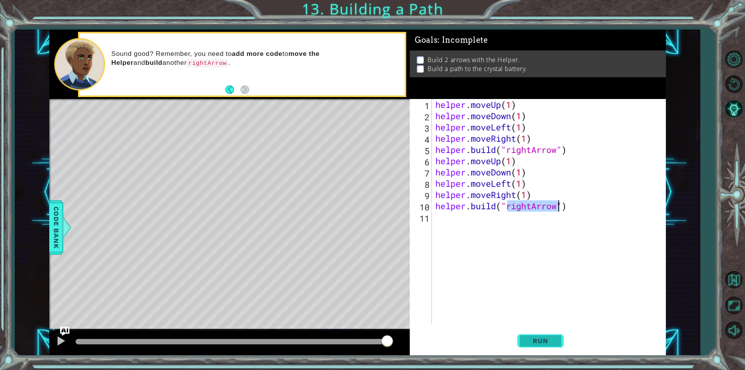
type textarea "[DOMAIN_NAME]("rightArrow")"
drag, startPoint x: 539, startPoint y: 343, endPoint x: 520, endPoint y: 335, distance: 20.4
click at [538, 343] on span "Run" at bounding box center [540, 341] width 31 height 8
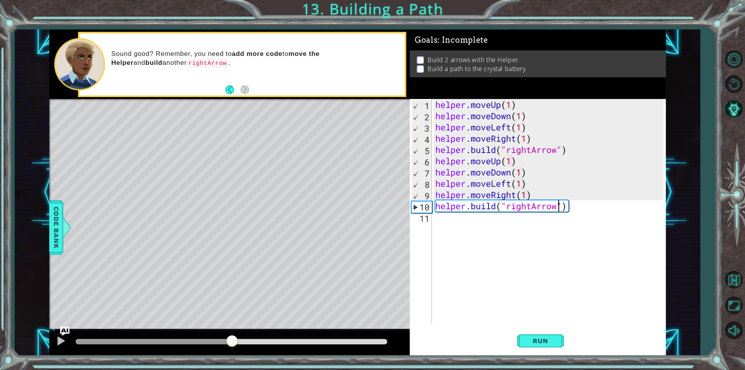
drag, startPoint x: 156, startPoint y: 343, endPoint x: 232, endPoint y: 343, distance: 75.3
click at [232, 343] on div at bounding box center [232, 341] width 14 height 14
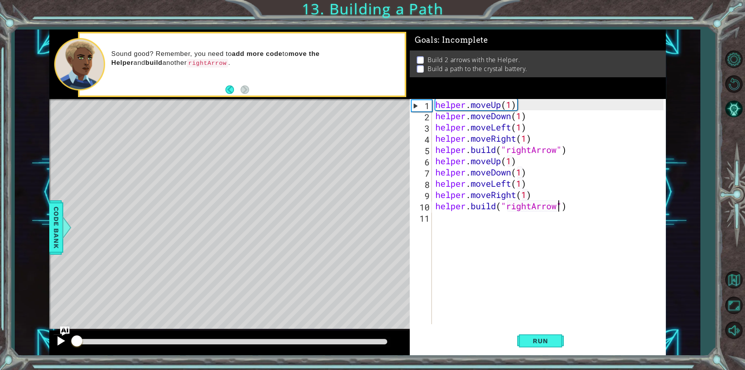
drag, startPoint x: 238, startPoint y: 344, endPoint x: 53, endPoint y: 344, distance: 185.4
click at [53, 344] on div at bounding box center [229, 342] width 360 height 25
drag, startPoint x: 107, startPoint y: 339, endPoint x: 57, endPoint y: 341, distance: 49.7
click at [57, 341] on div at bounding box center [229, 342] width 360 height 25
click at [58, 341] on div at bounding box center [61, 341] width 10 height 10
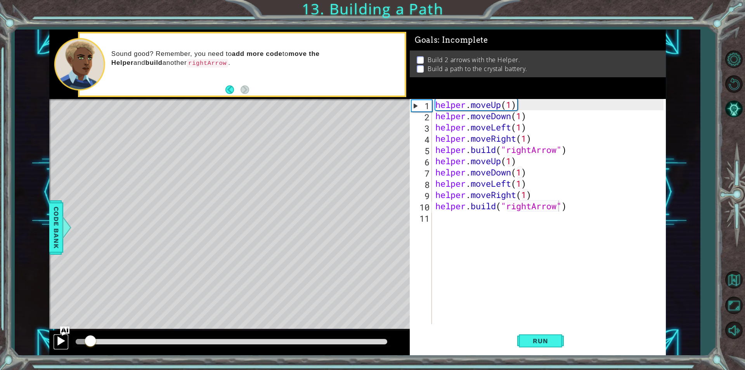
click at [58, 341] on div at bounding box center [61, 341] width 10 height 10
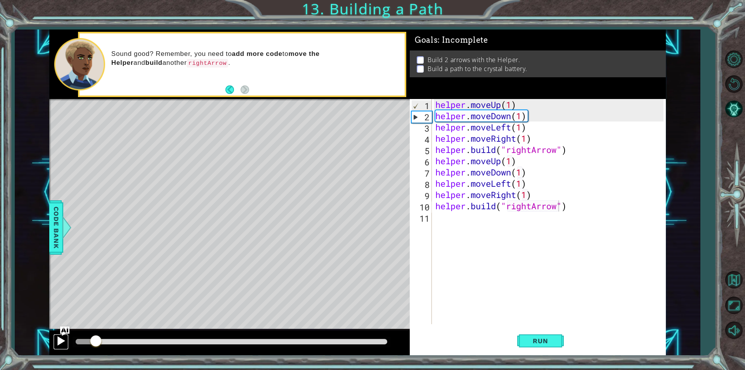
click at [58, 341] on div at bounding box center [61, 341] width 10 height 10
click at [59, 341] on div at bounding box center [61, 341] width 10 height 10
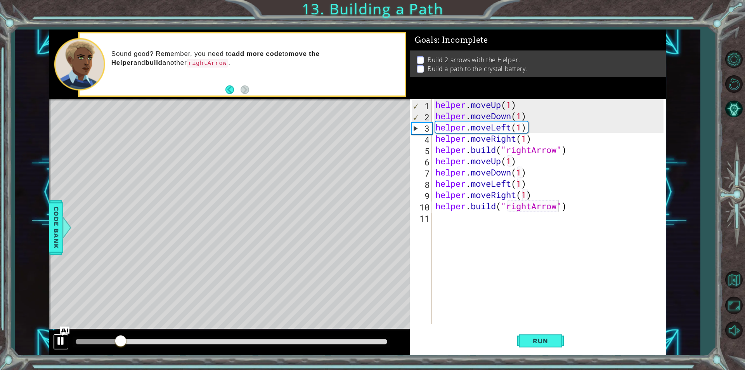
click at [59, 341] on div at bounding box center [61, 341] width 10 height 10
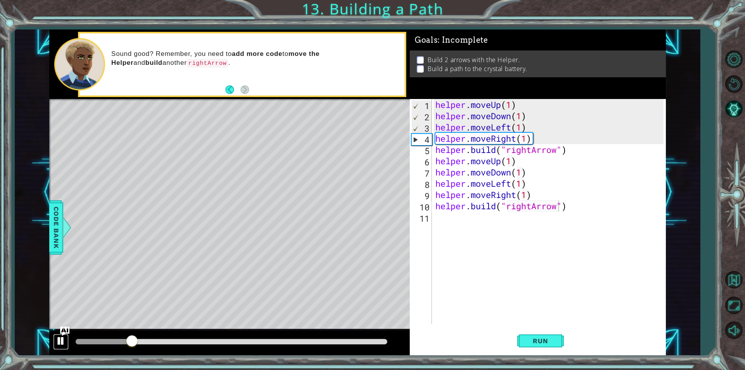
click at [59, 341] on div at bounding box center [61, 341] width 10 height 10
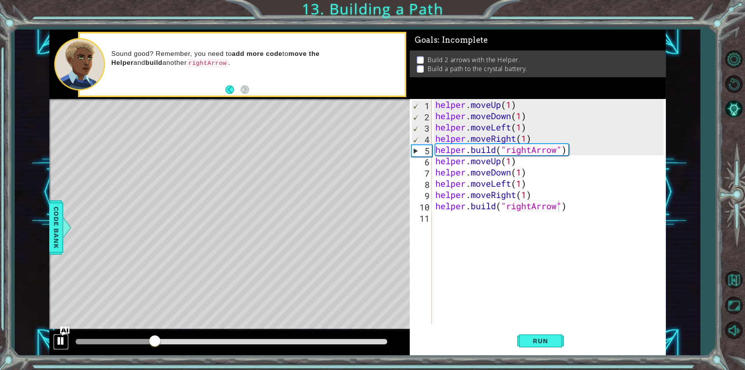
click at [59, 341] on div at bounding box center [61, 341] width 10 height 10
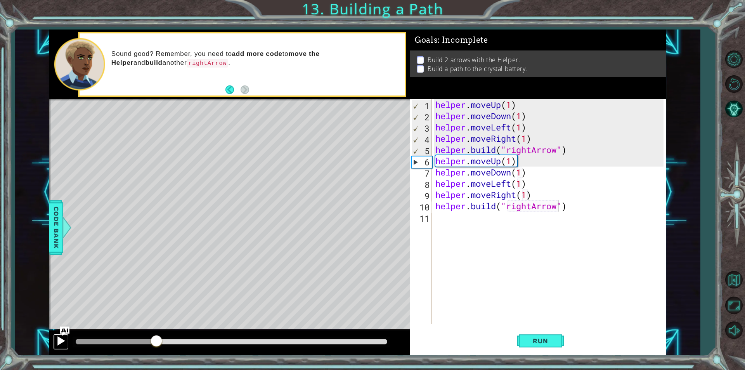
click at [59, 341] on div at bounding box center [61, 341] width 10 height 10
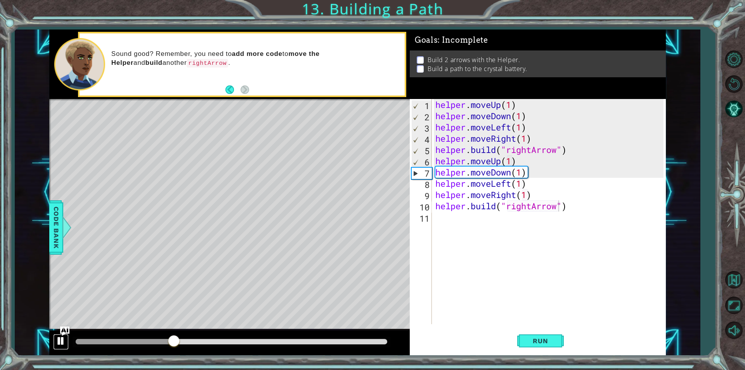
click at [59, 341] on div at bounding box center [61, 341] width 10 height 10
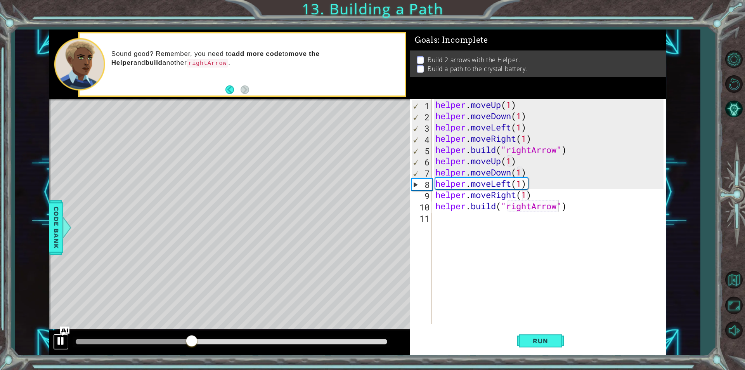
click at [59, 341] on div at bounding box center [61, 341] width 10 height 10
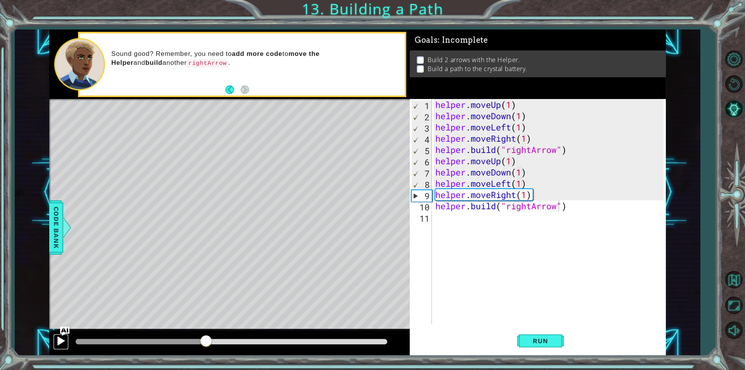
click at [59, 341] on div at bounding box center [61, 341] width 10 height 10
